Goal: Find specific page/section: Find specific page/section

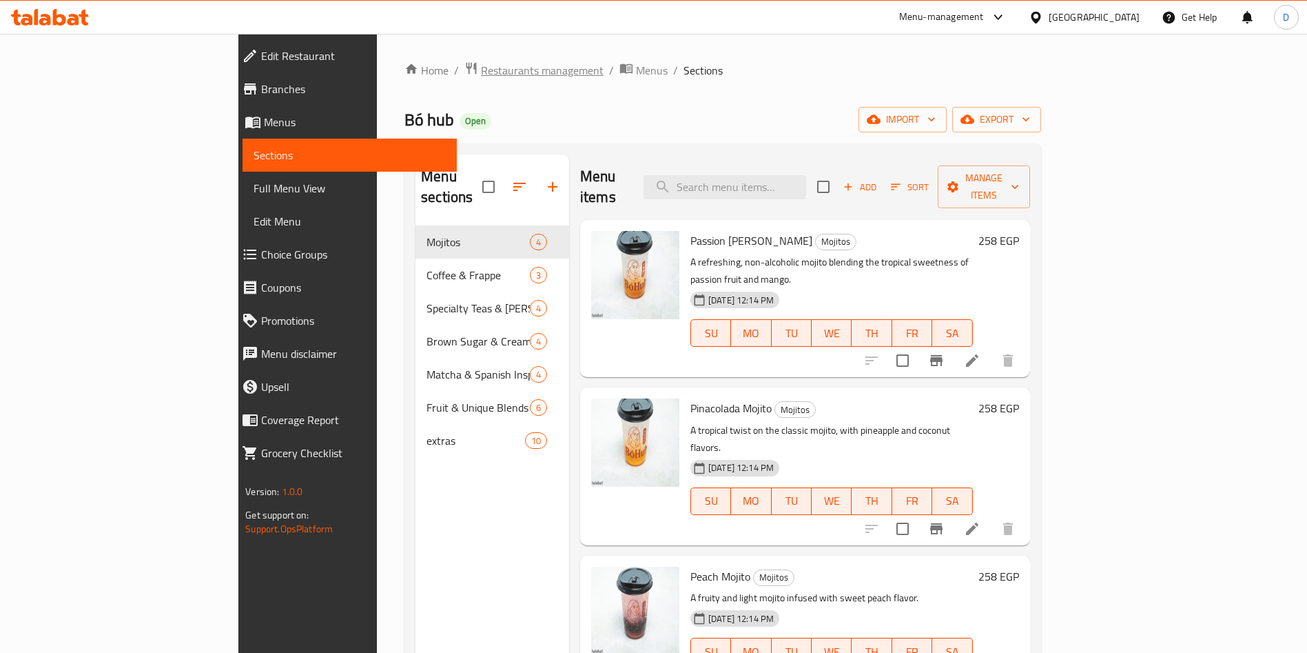
click at [481, 70] on span "Restaurants management" at bounding box center [542, 70] width 123 height 17
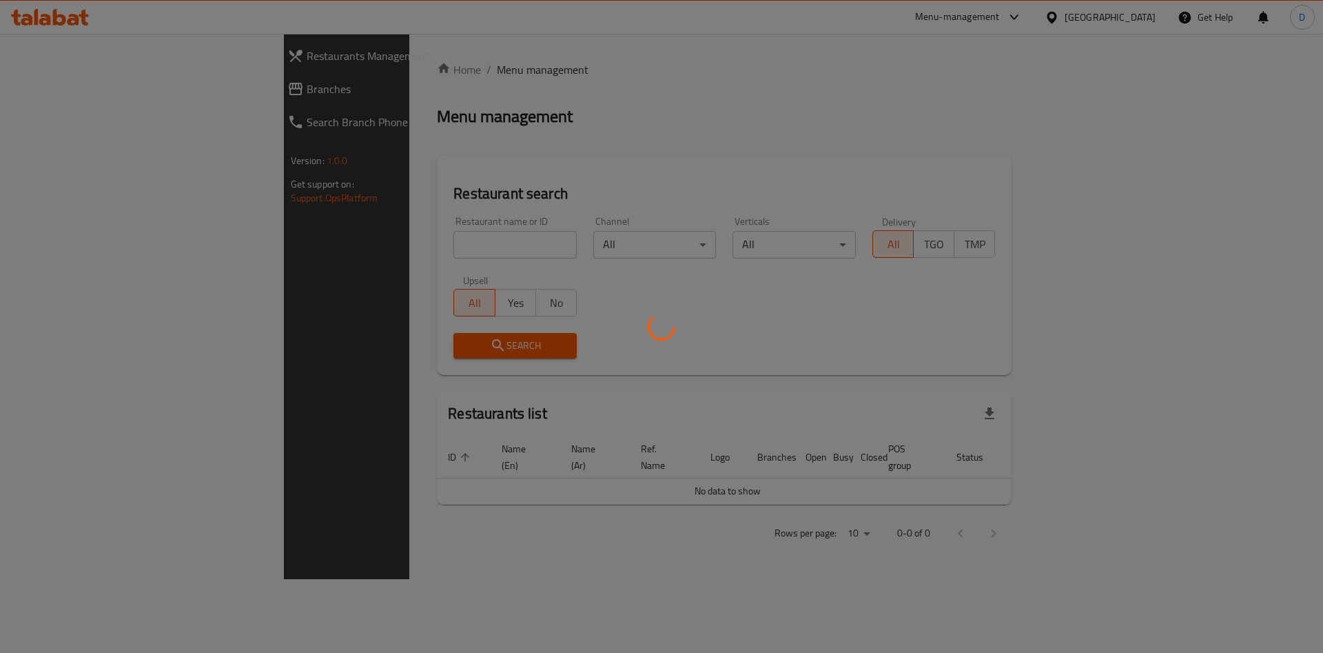
click at [1089, 19] on div at bounding box center [661, 326] width 1323 height 653
click at [1052, 17] on div at bounding box center [661, 326] width 1323 height 653
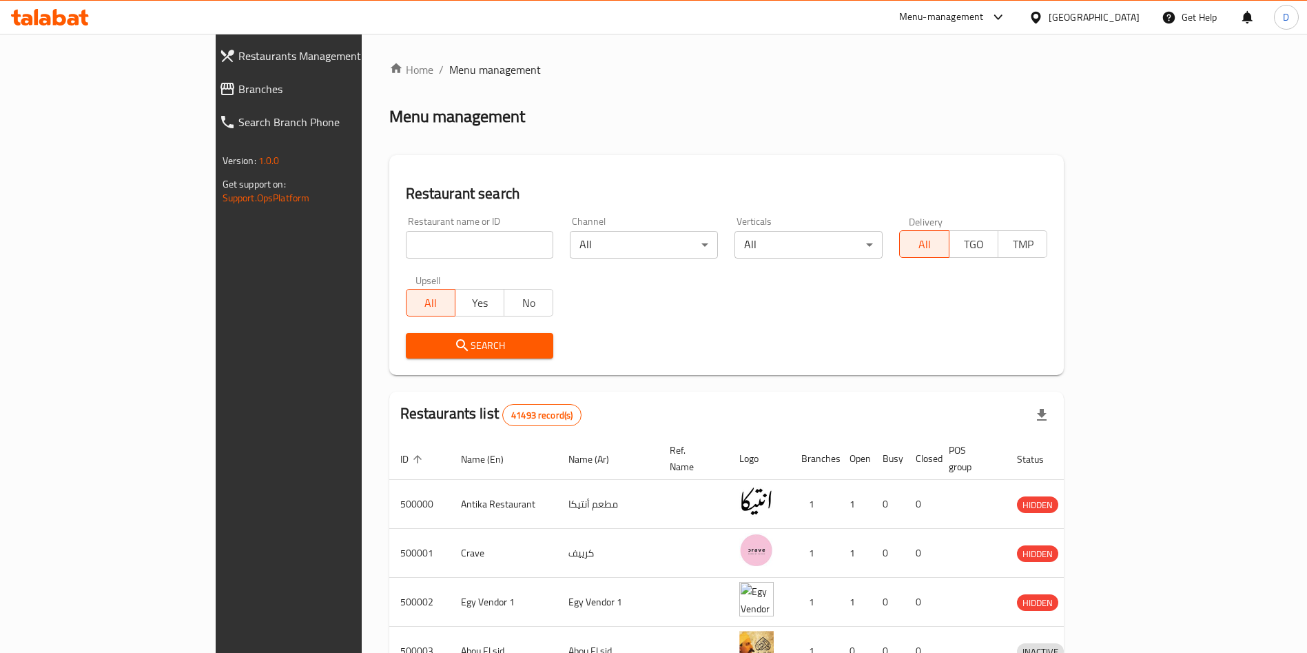
click at [406, 253] on input "search" at bounding box center [480, 245] width 148 height 28
type input "i"
click at [1007, 9] on div at bounding box center [995, 17] width 23 height 17
click at [991, 148] on div "Restaurant-Management" at bounding box center [933, 152] width 130 height 32
